Goal: Navigation & Orientation: Go to known website

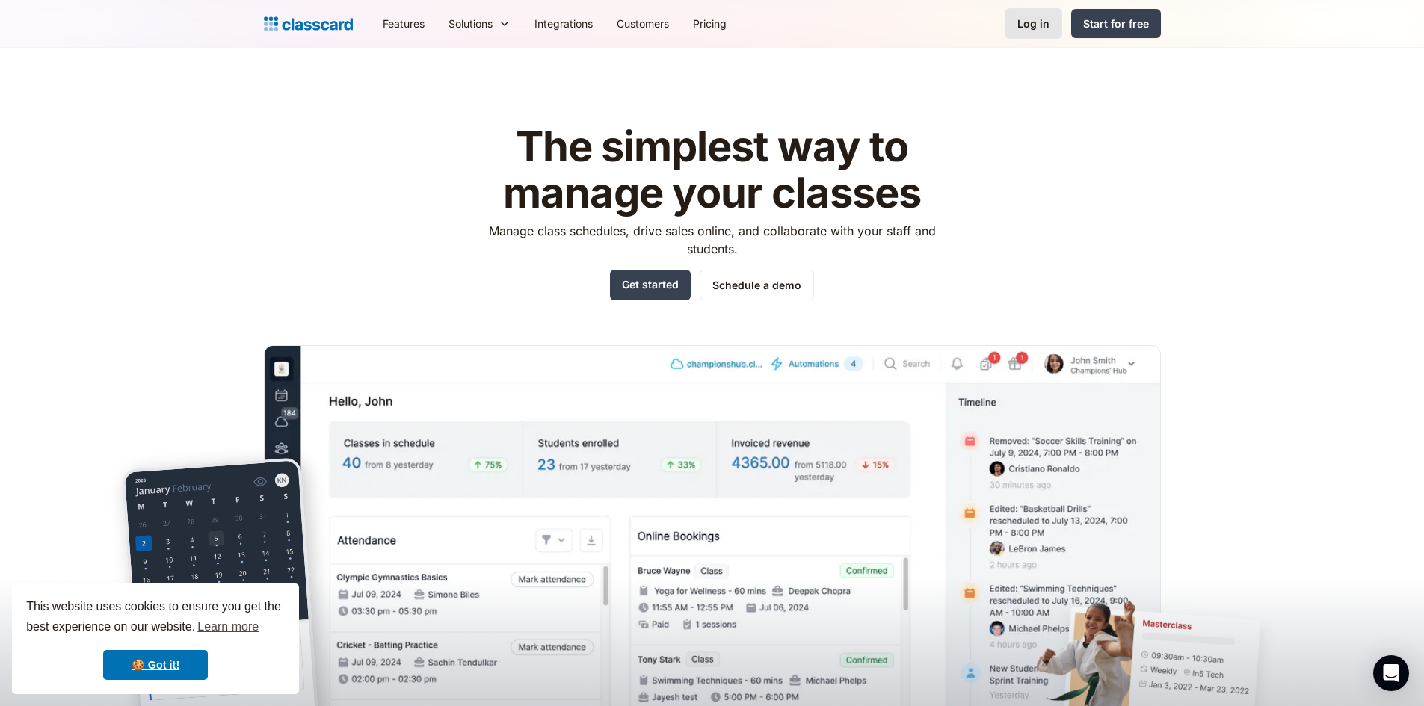
click at [1025, 24] on div "Log in" at bounding box center [1033, 24] width 32 height 16
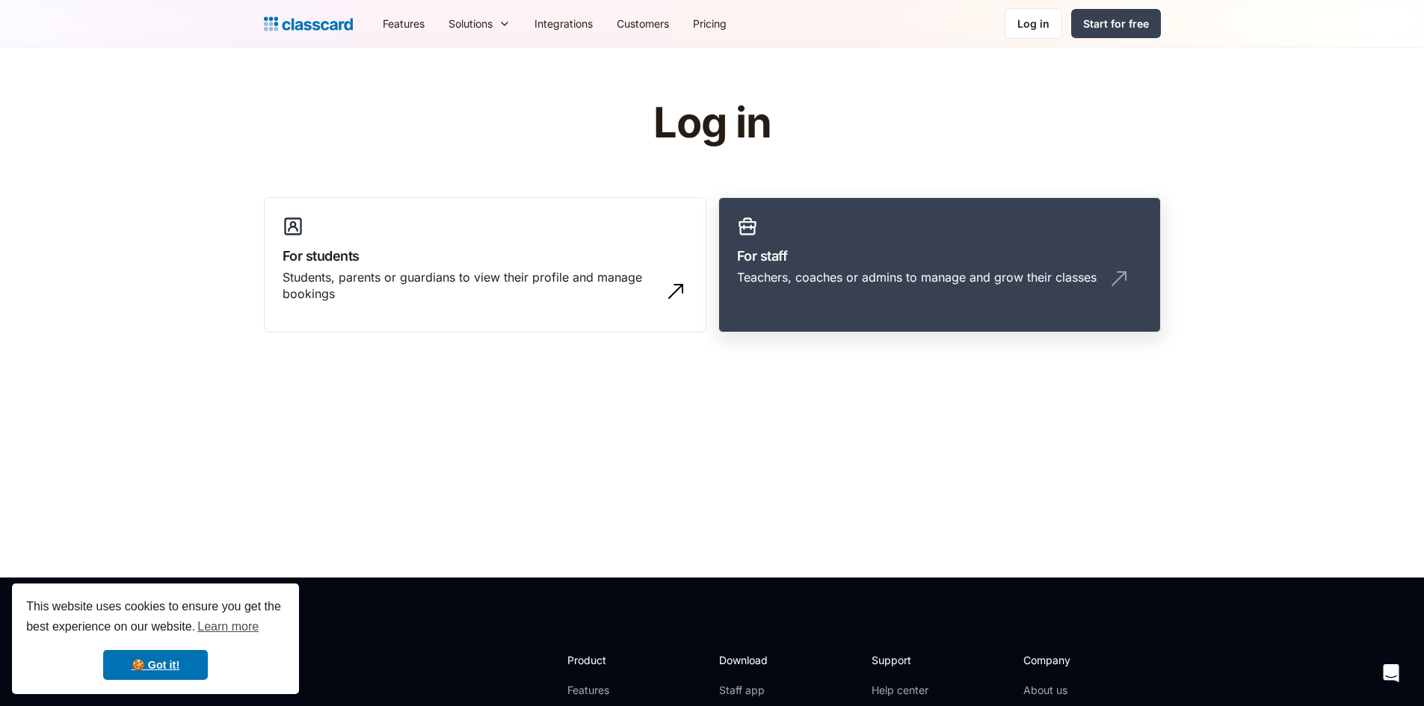
click at [839, 218] on link "For staff Teachers, coaches or admins to manage and grow their classes" at bounding box center [939, 265] width 442 height 136
